Goal: Navigation & Orientation: Understand site structure

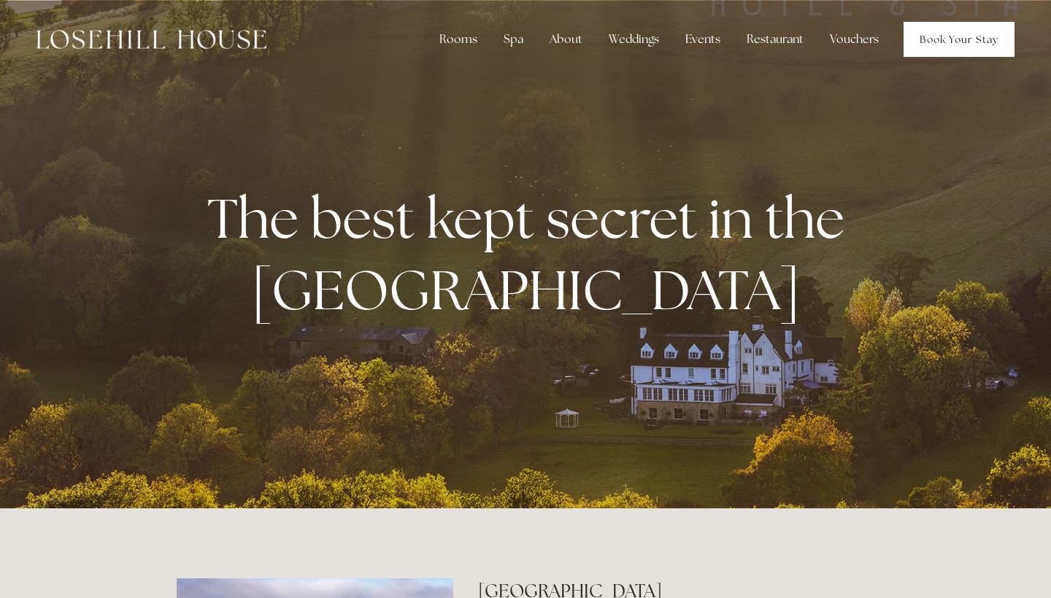
click at [962, 39] on link "Book Your Stay" at bounding box center [958, 39] width 111 height 35
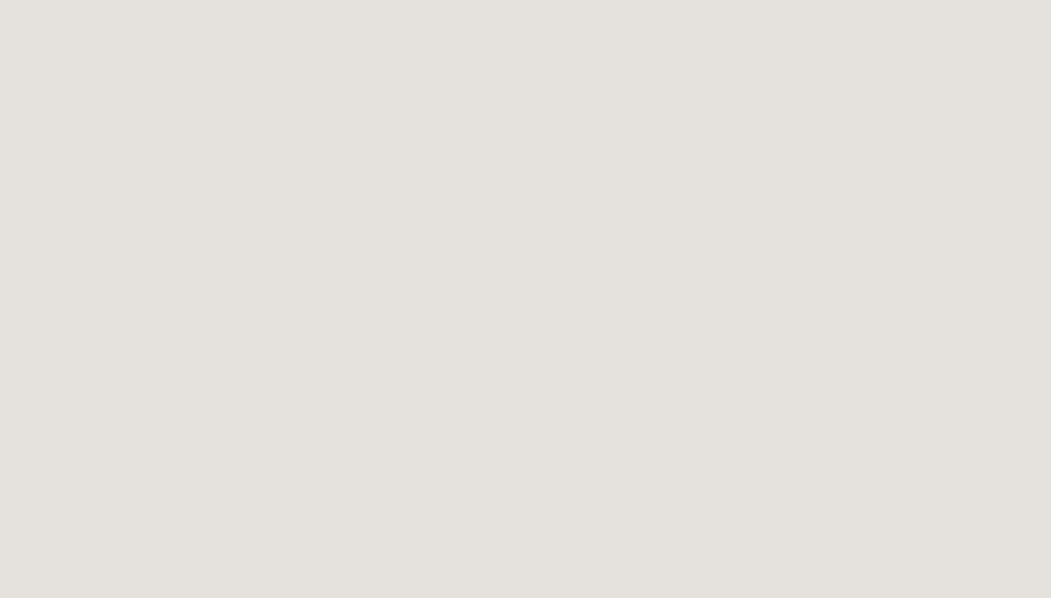
scroll to position [338, 0]
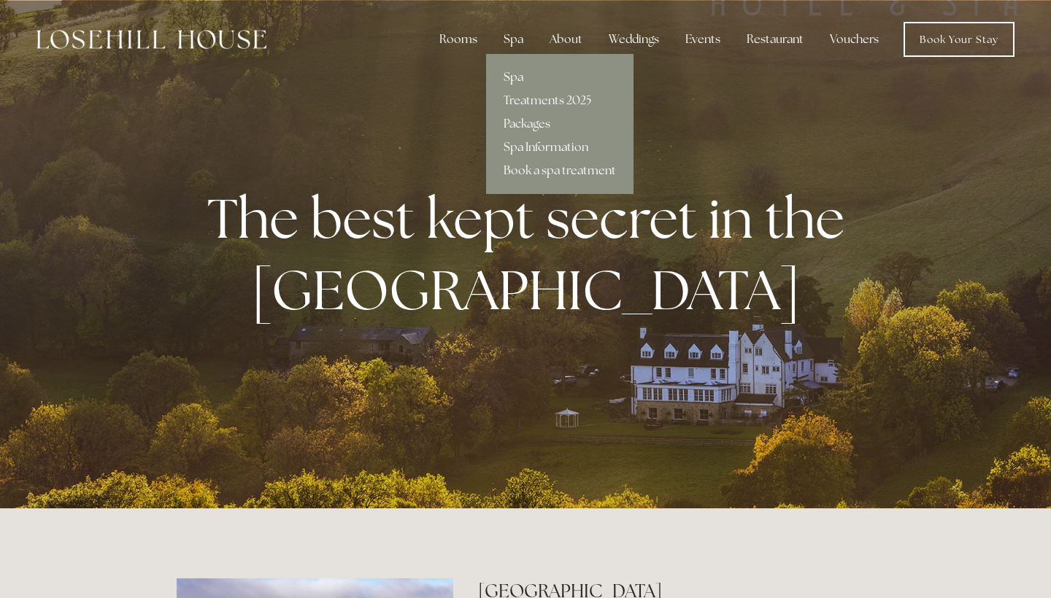
click at [512, 75] on link "Spa" at bounding box center [559, 77] width 147 height 23
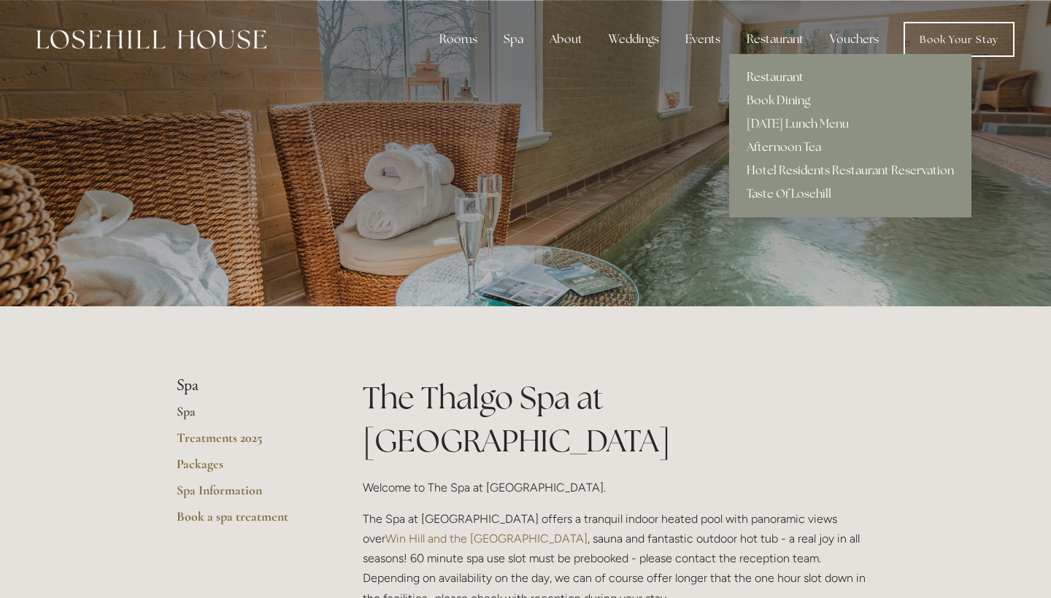
click at [768, 79] on link "Restaurant" at bounding box center [850, 77] width 242 height 23
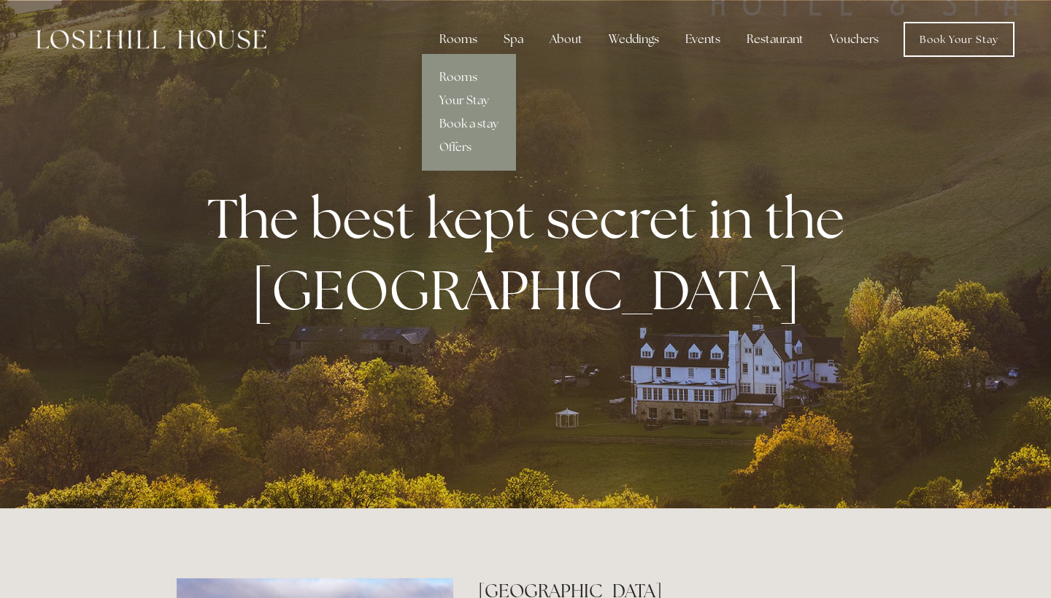
click at [484, 38] on div "Rooms" at bounding box center [458, 39] width 61 height 29
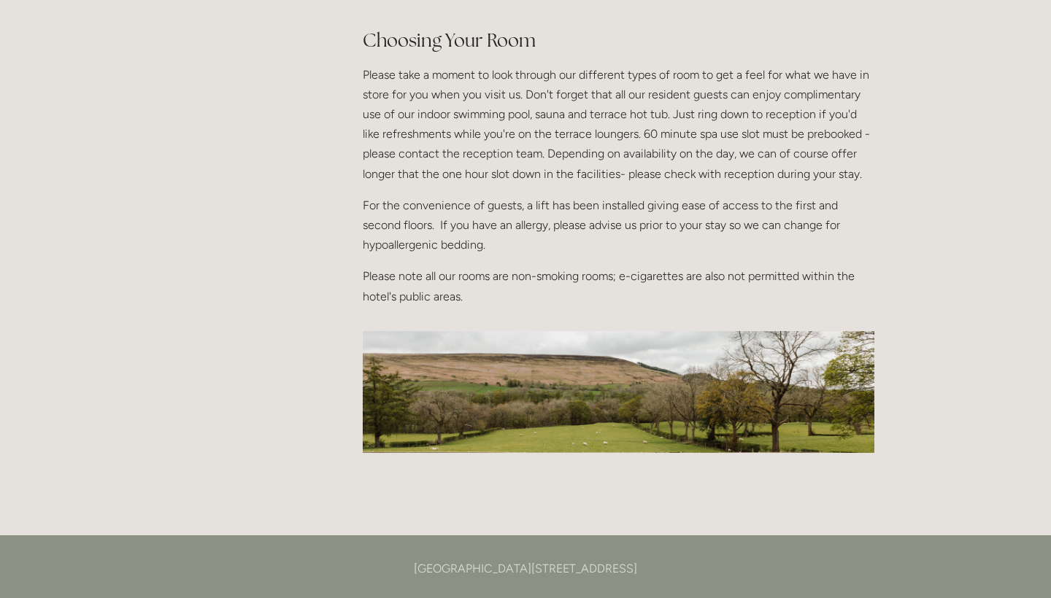
scroll to position [1782, 0]
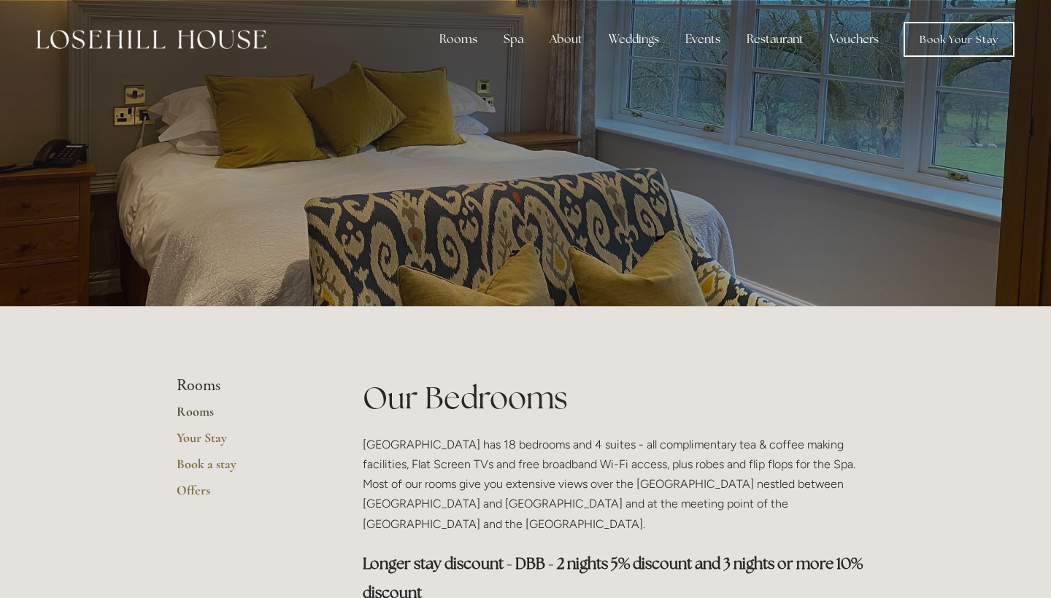
scroll to position [0, 0]
click at [214, 36] on img at bounding box center [151, 39] width 230 height 19
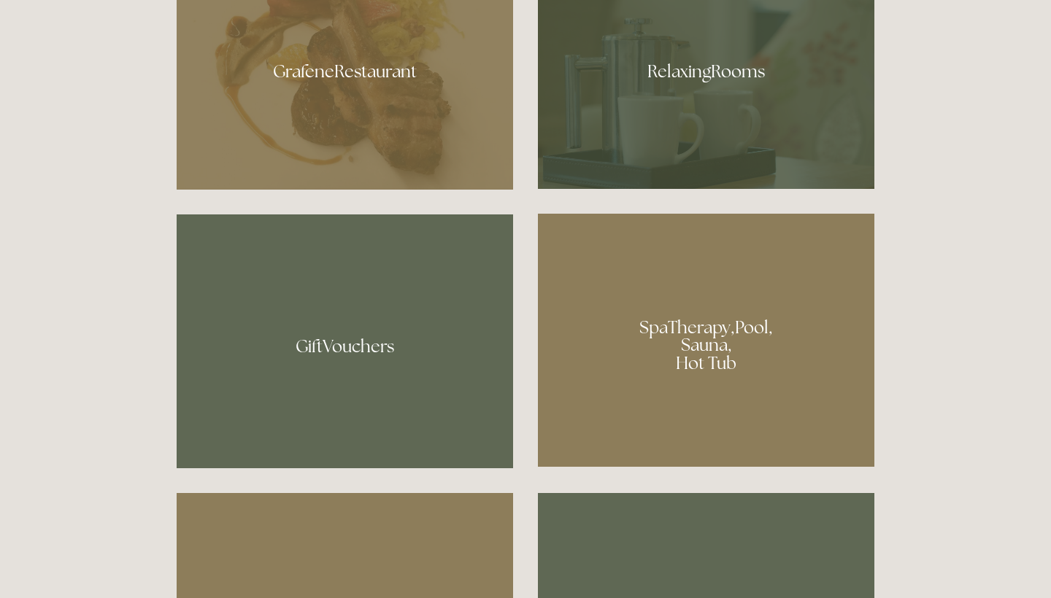
scroll to position [1022, 0]
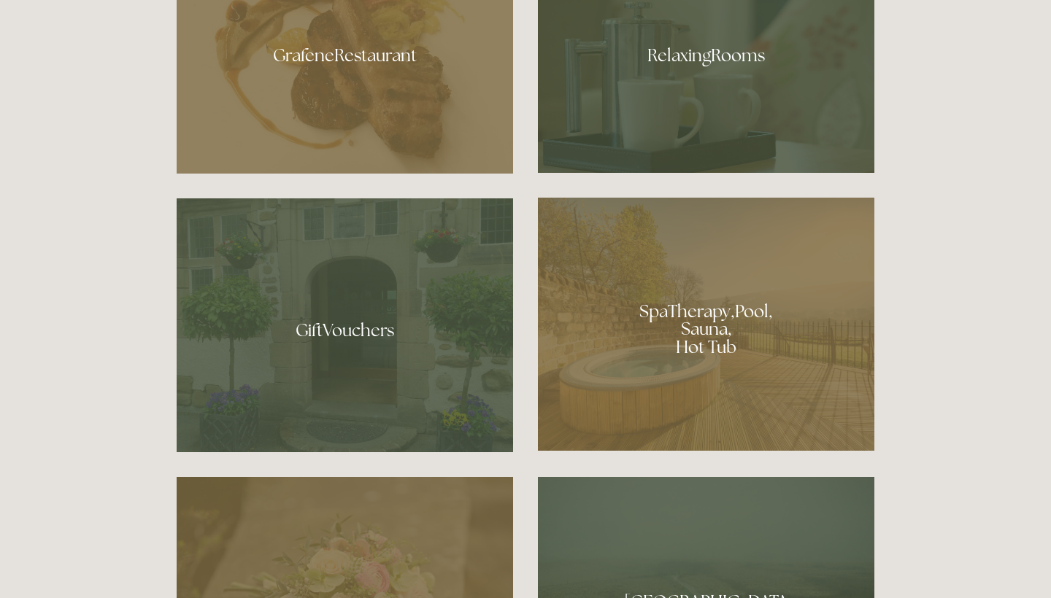
click at [733, 363] on div at bounding box center [706, 324] width 336 height 253
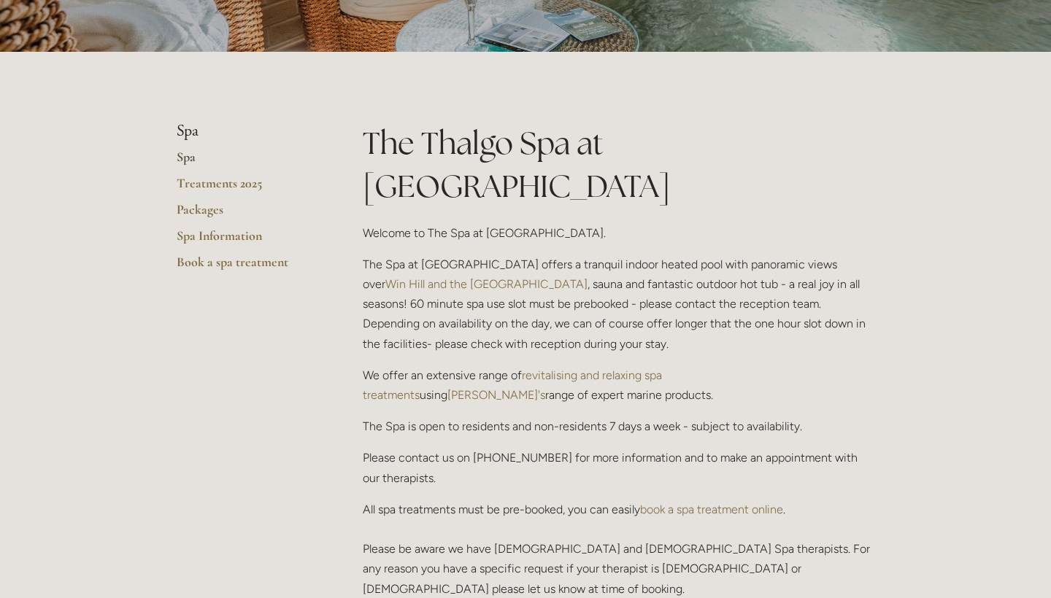
scroll to position [236, 0]
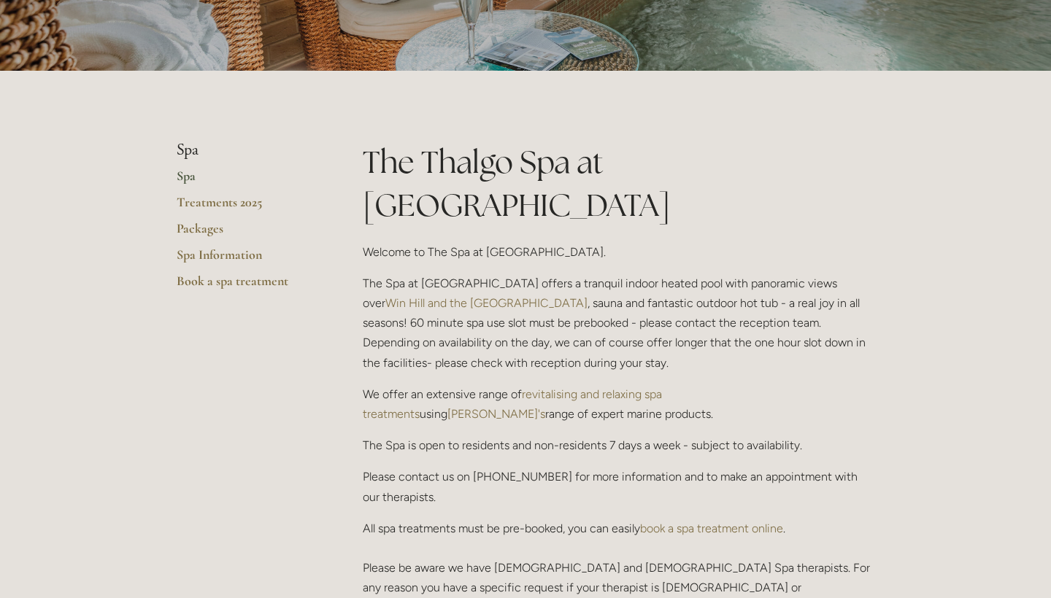
click at [188, 178] on link "Spa" at bounding box center [246, 181] width 139 height 26
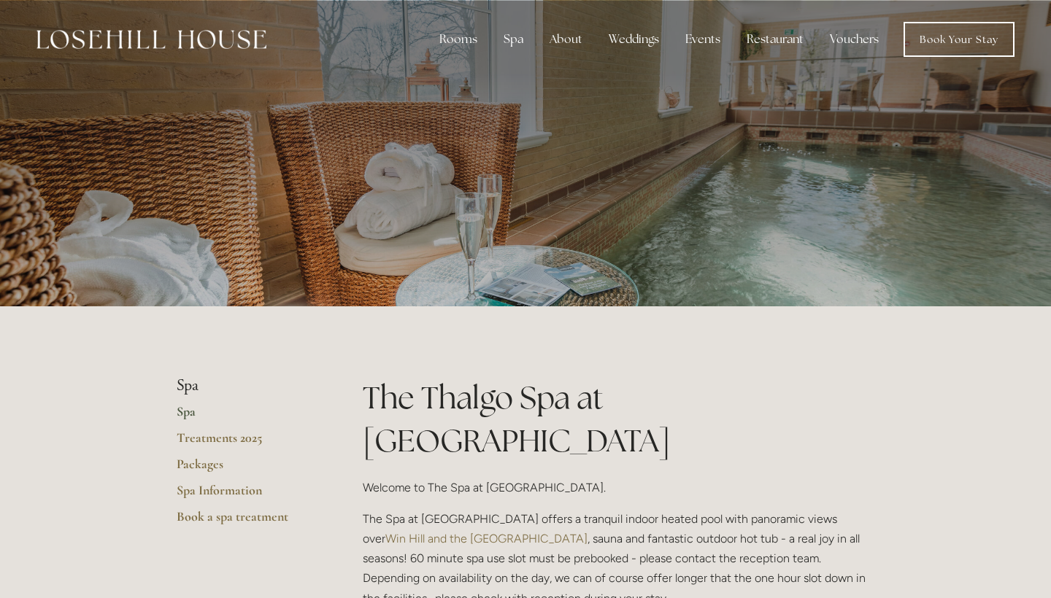
scroll to position [-1, 0]
click at [223, 487] on link "Spa Information" at bounding box center [246, 495] width 139 height 26
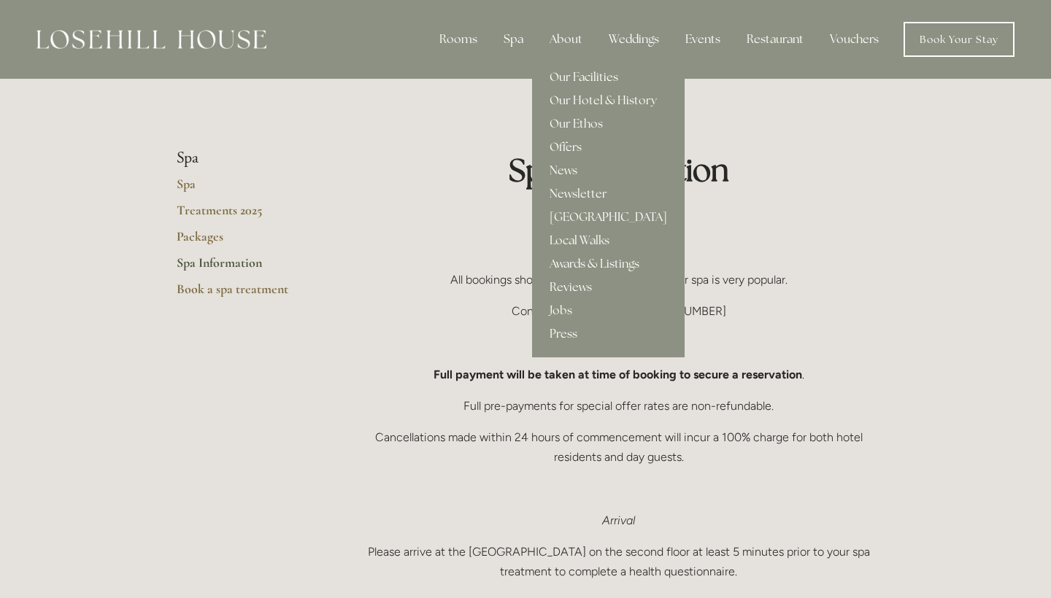
click at [562, 30] on div "About" at bounding box center [566, 39] width 56 height 29
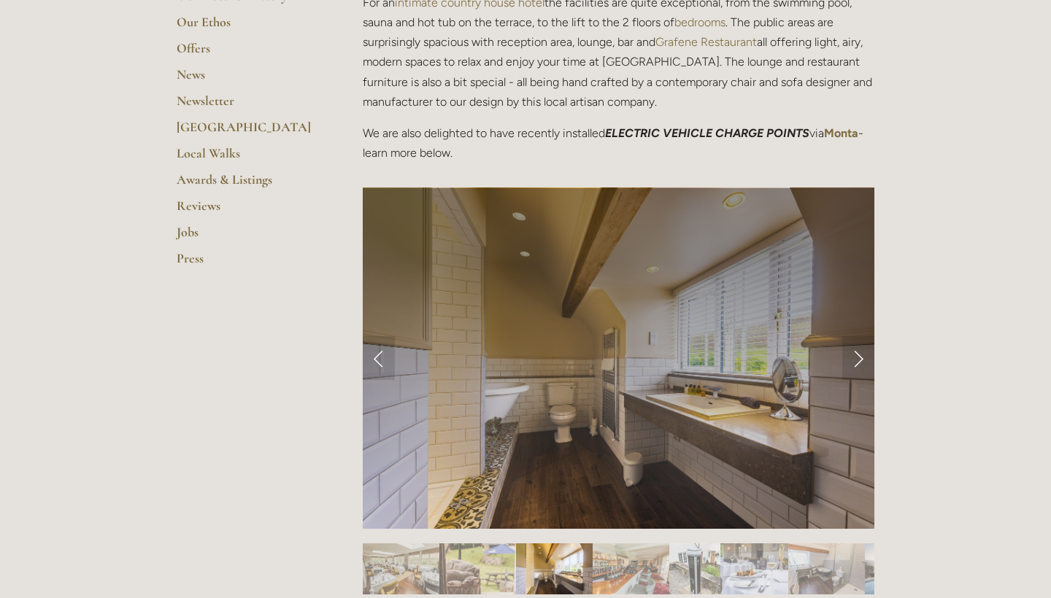
scroll to position [445, 0]
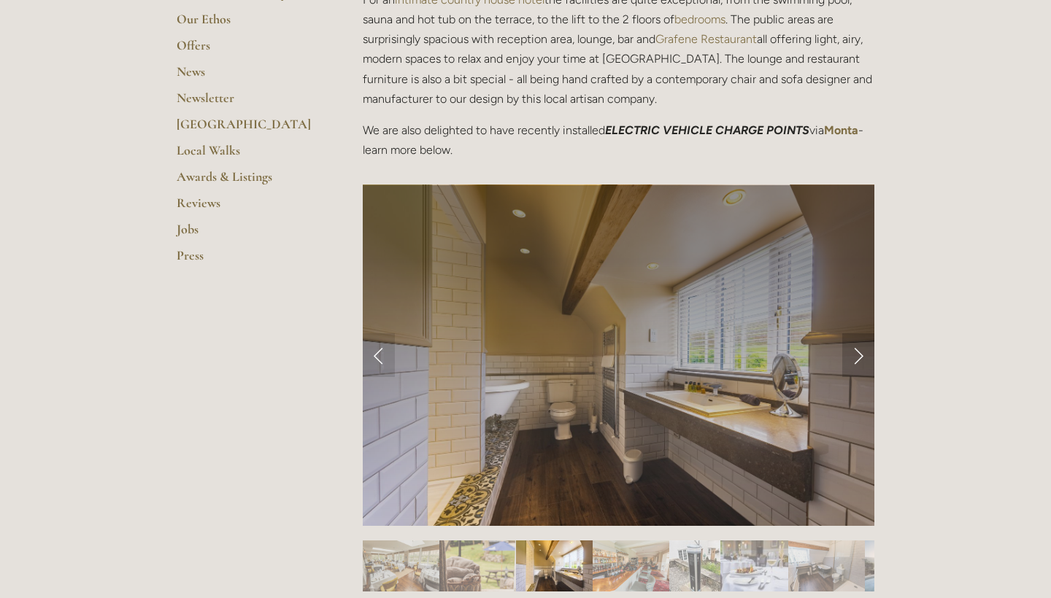
click at [855, 352] on link "Next Slide" at bounding box center [858, 355] width 32 height 44
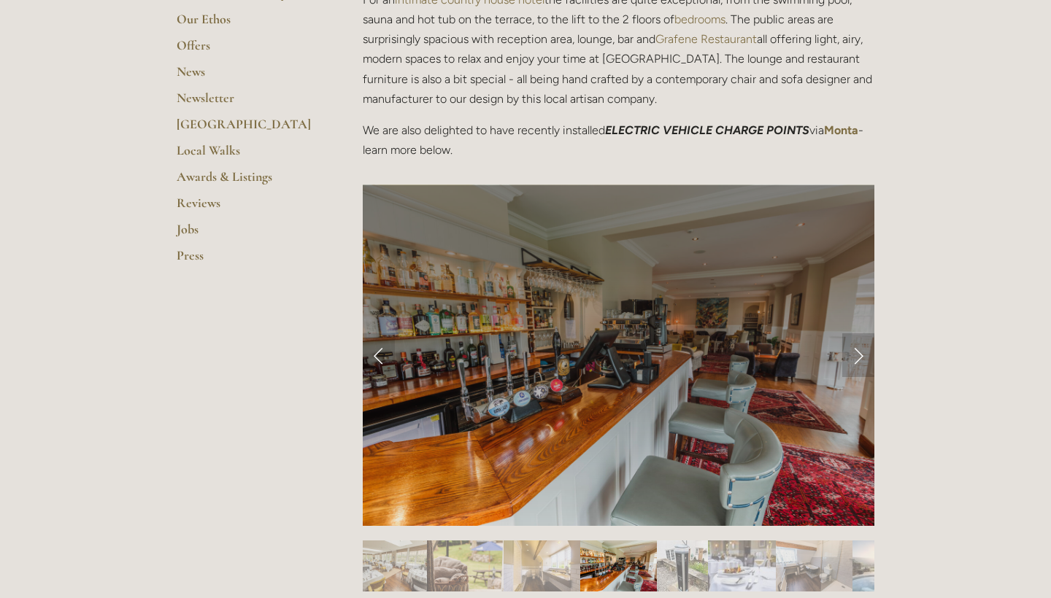
click at [855, 352] on link "Next Slide" at bounding box center [858, 355] width 32 height 44
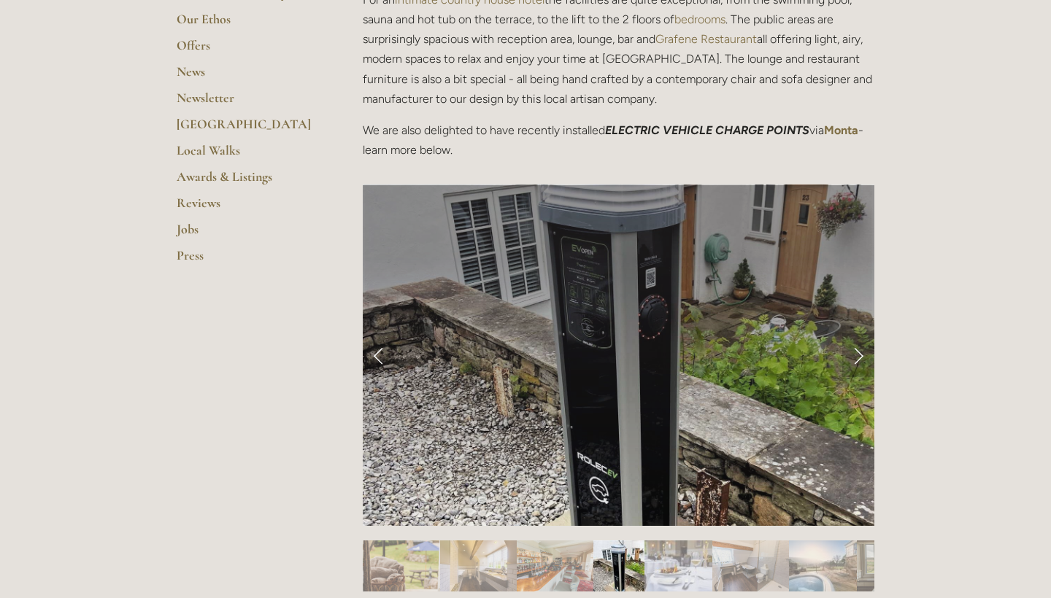
click at [855, 352] on link "Next Slide" at bounding box center [858, 355] width 32 height 44
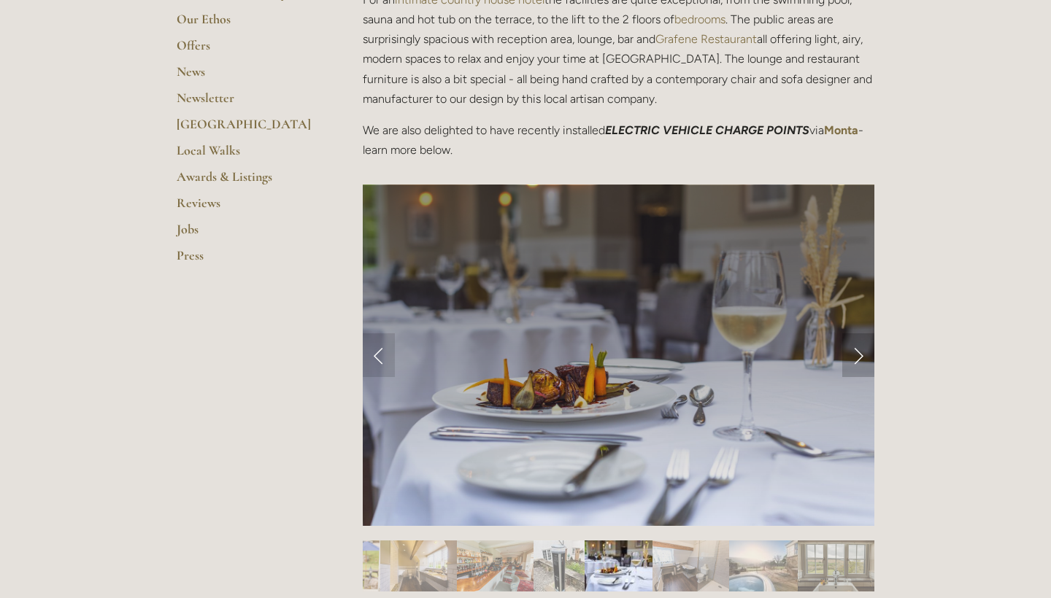
click at [855, 352] on link "Next Slide" at bounding box center [858, 355] width 32 height 44
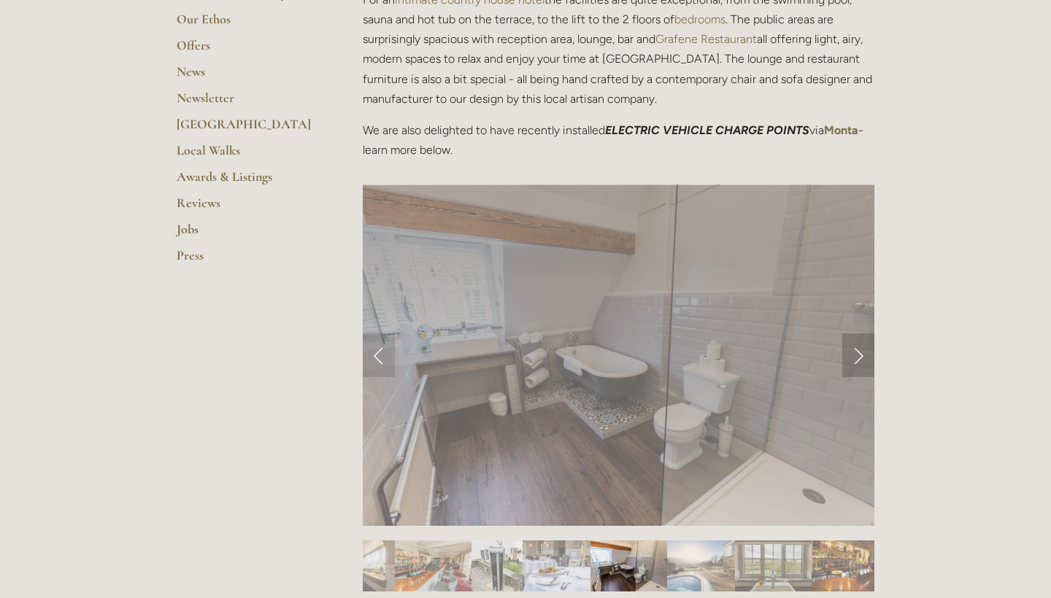
click at [855, 352] on link "Next Slide" at bounding box center [858, 355] width 32 height 44
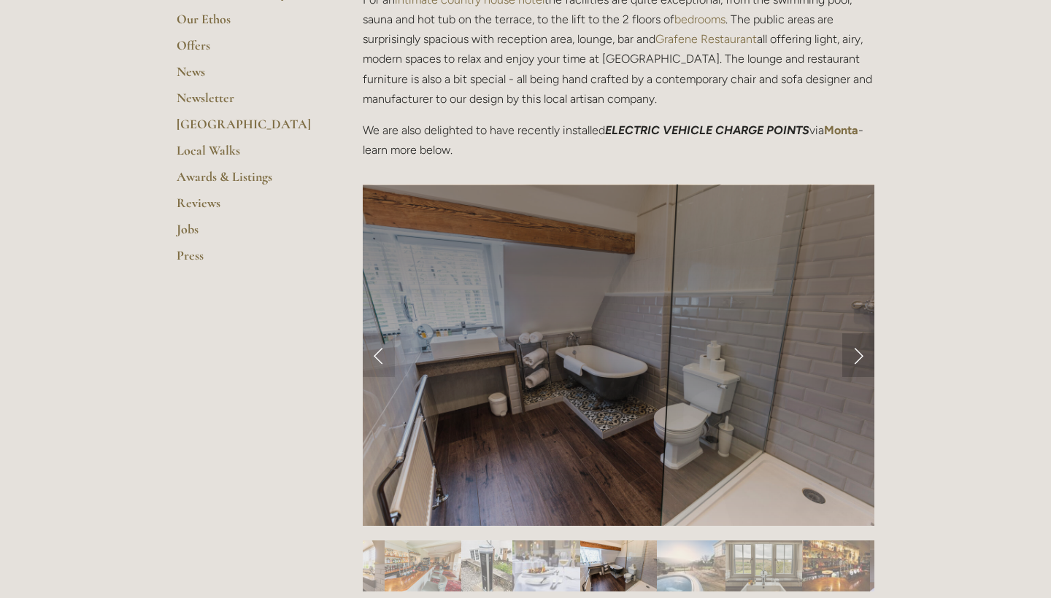
click at [855, 352] on link "Next Slide" at bounding box center [858, 355] width 32 height 44
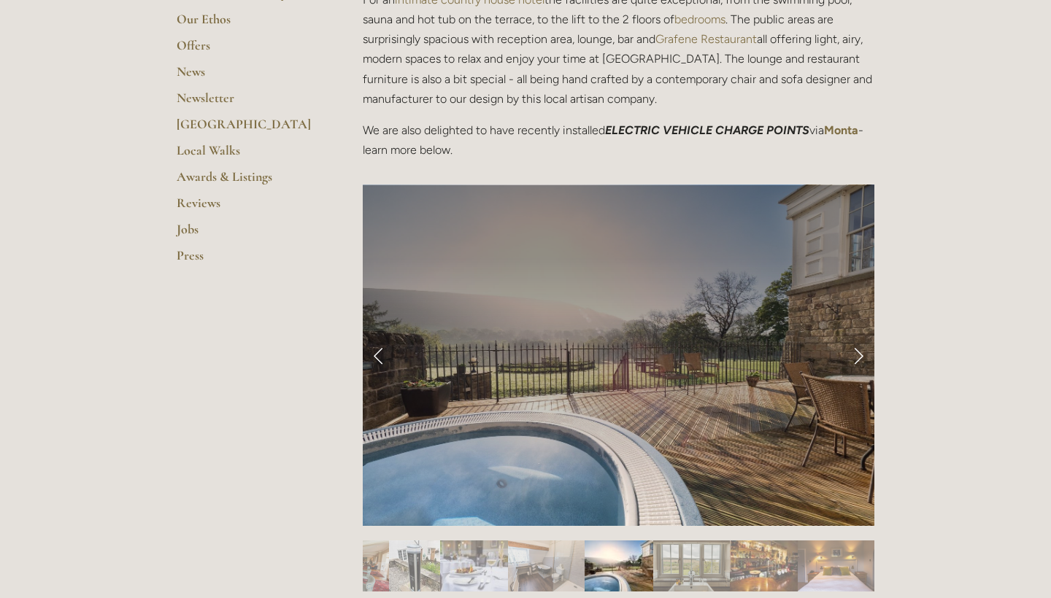
click at [855, 352] on link "Next Slide" at bounding box center [858, 355] width 32 height 44
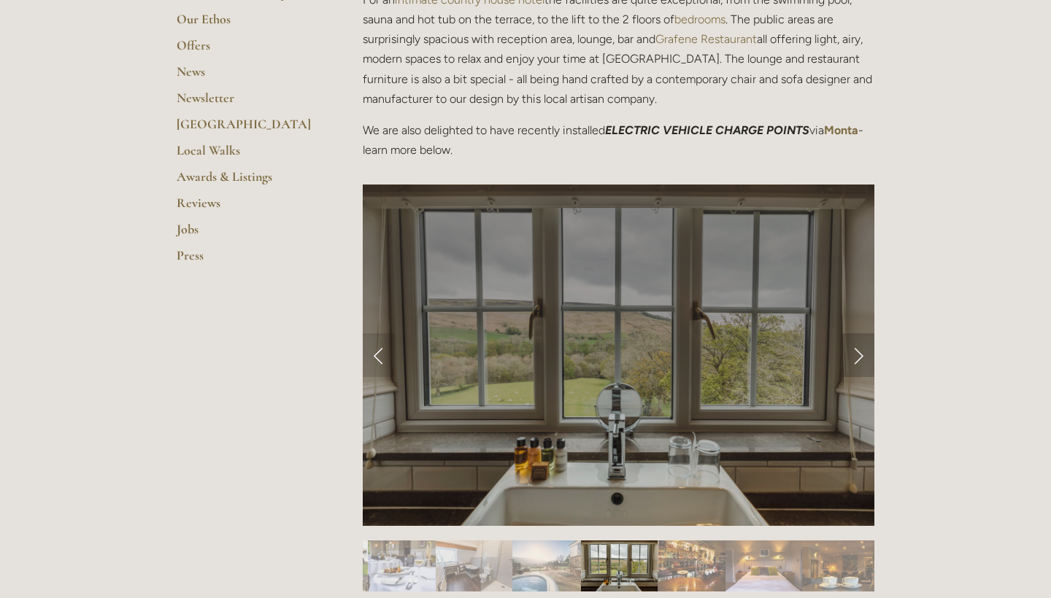
click at [855, 352] on link "Next Slide" at bounding box center [858, 355] width 32 height 44
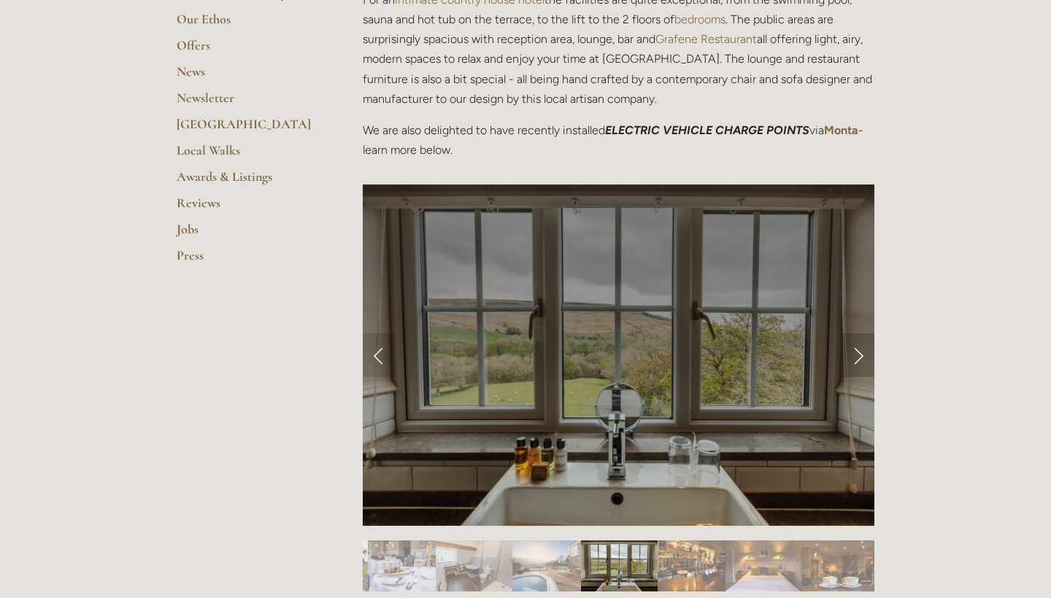
click at [855, 352] on link "Next Slide" at bounding box center [858, 355] width 32 height 44
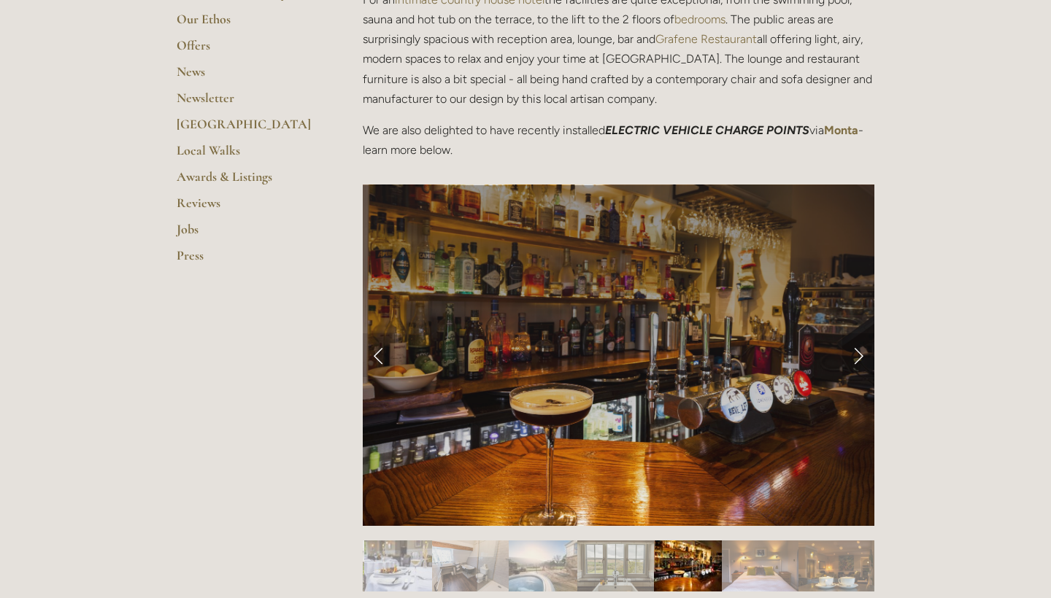
click at [855, 352] on link "Next Slide" at bounding box center [858, 355] width 32 height 44
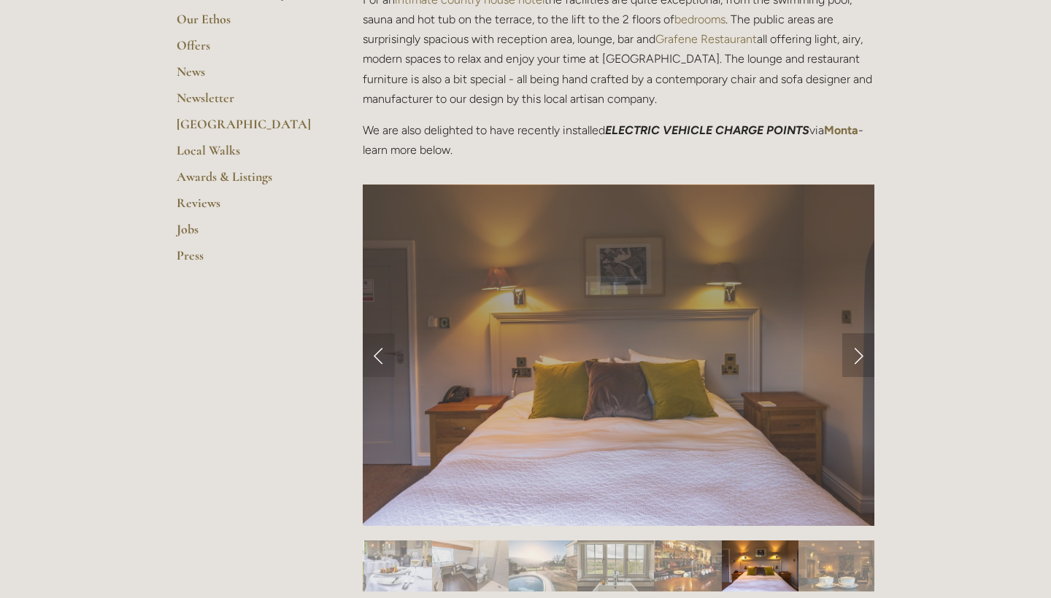
click at [855, 352] on link "Next Slide" at bounding box center [858, 355] width 32 height 44
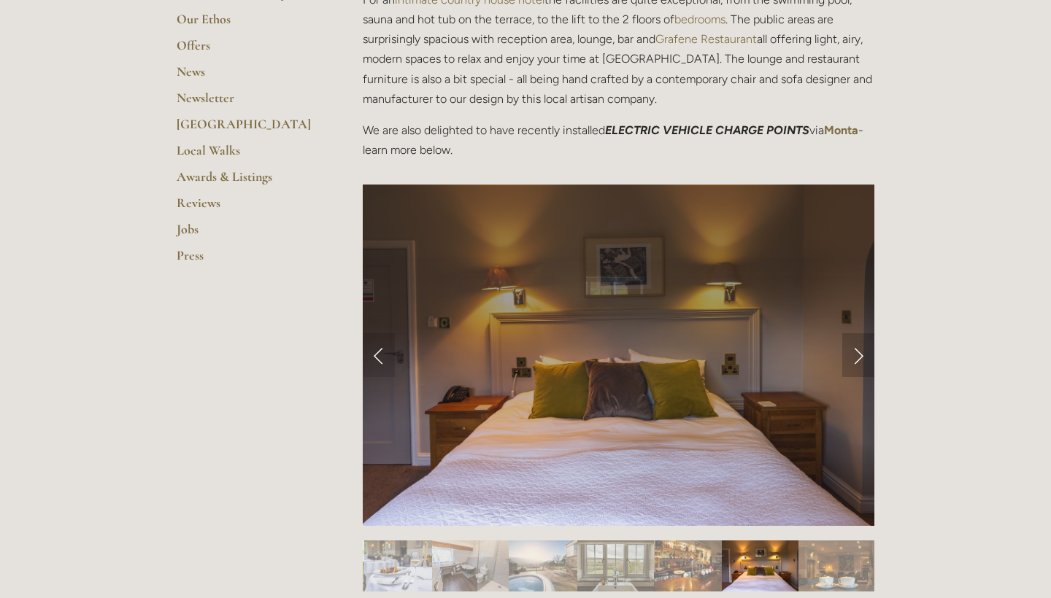
click at [855, 352] on link "Next Slide" at bounding box center [858, 355] width 32 height 44
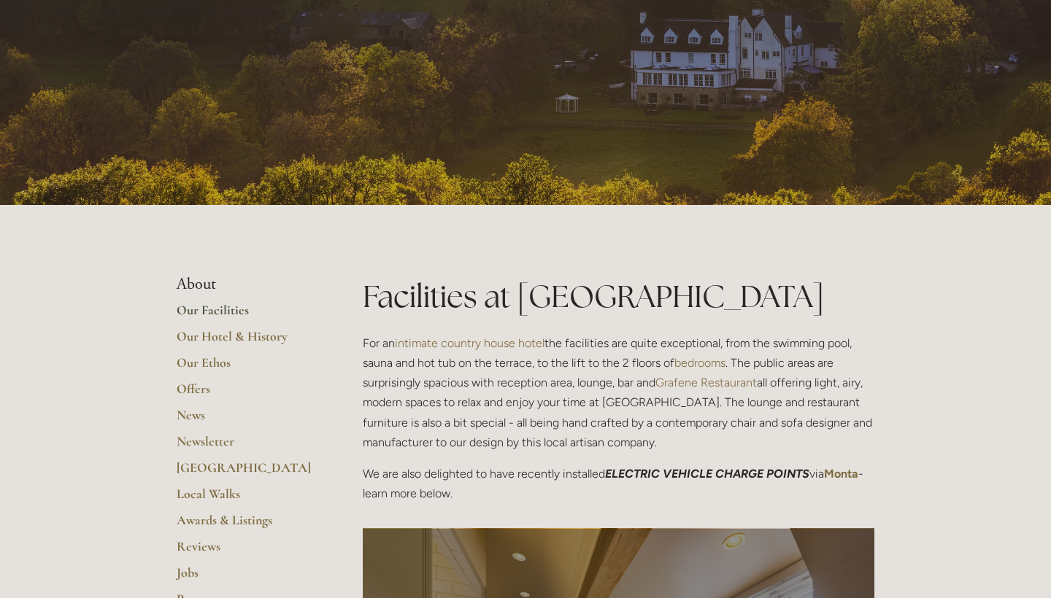
scroll to position [154, 0]
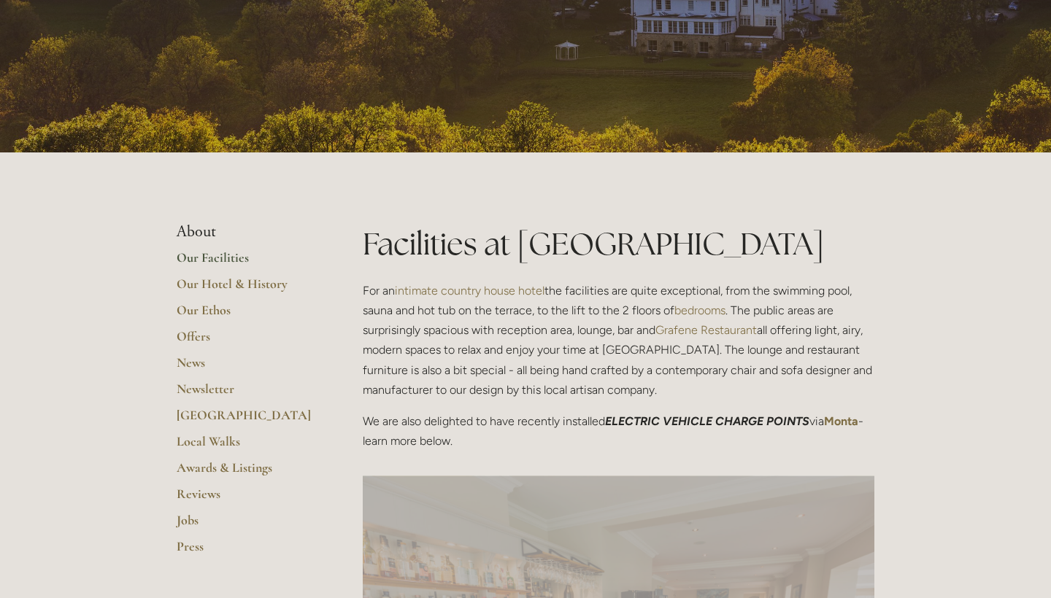
click at [217, 257] on link "Our Facilities" at bounding box center [246, 263] width 139 height 26
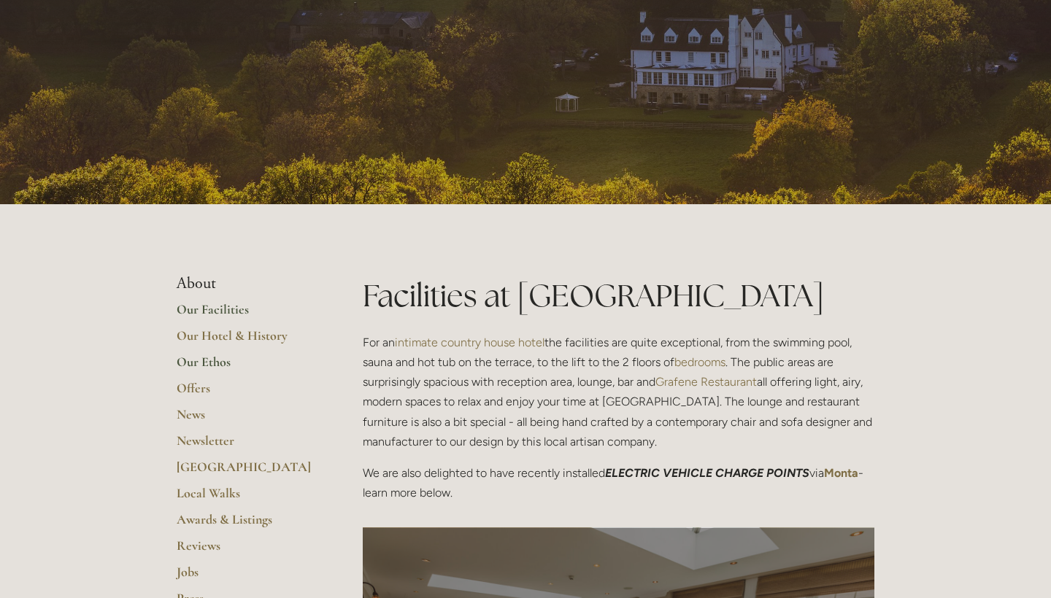
scroll to position [103, 0]
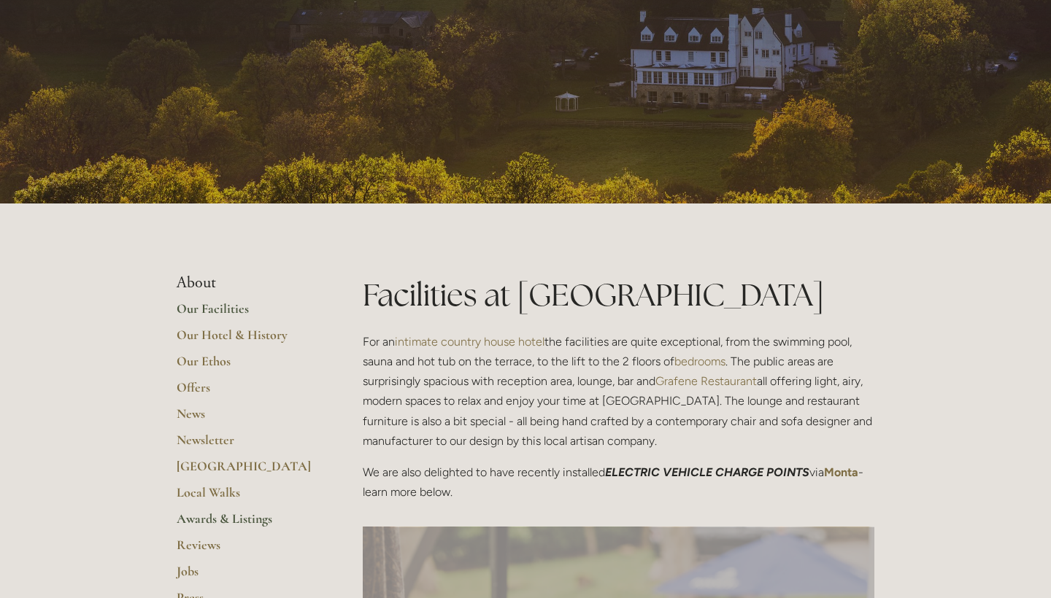
click at [238, 511] on link "Awards & Listings" at bounding box center [246, 524] width 139 height 26
